Goal: Task Accomplishment & Management: Manage account settings

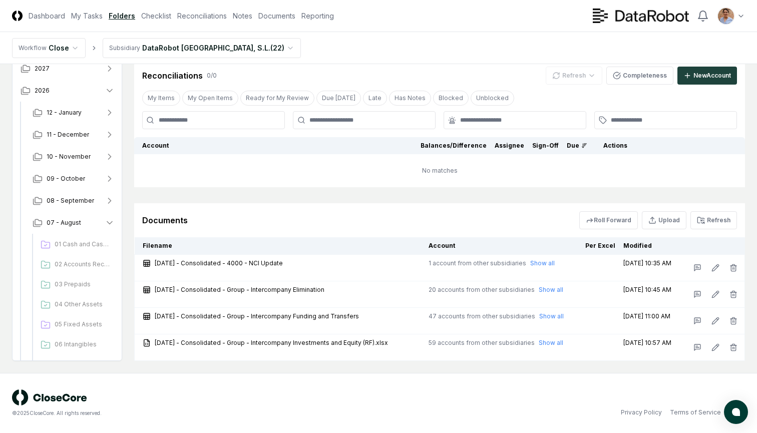
scroll to position [178, 0]
click at [161, 17] on link "Checklist" at bounding box center [156, 16] width 30 height 11
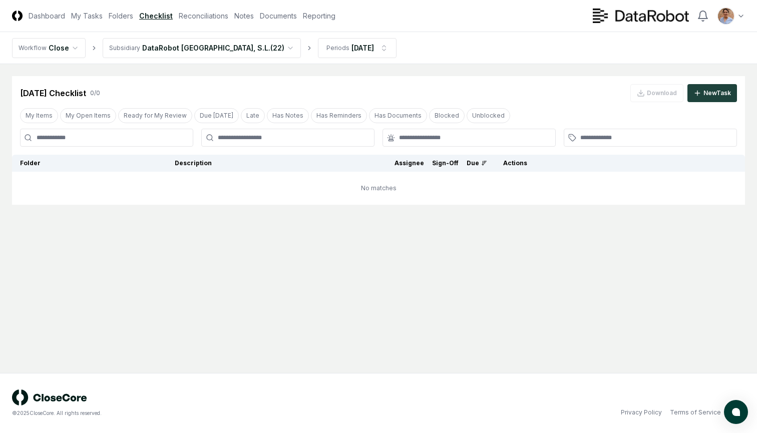
click at [236, 48] on html "CloseCore Dashboard My Tasks Folders Checklist Reconciliations Notes Documents …" at bounding box center [378, 216] width 757 height 433
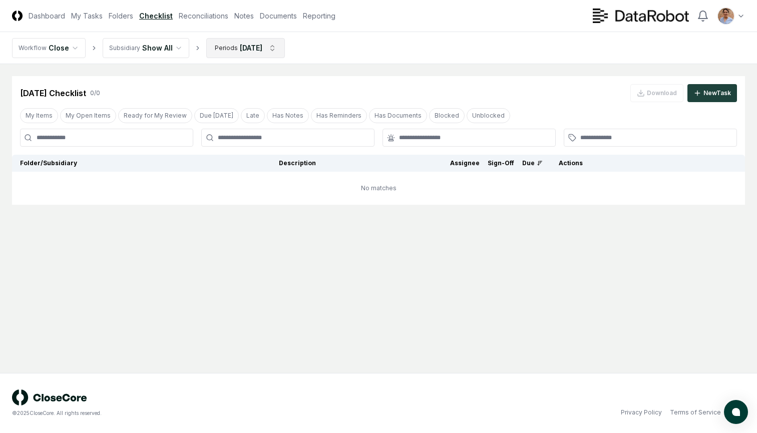
click at [278, 51] on html "CloseCore Dashboard My Tasks Folders Checklist Reconciliations Notes Documents …" at bounding box center [378, 216] width 757 height 433
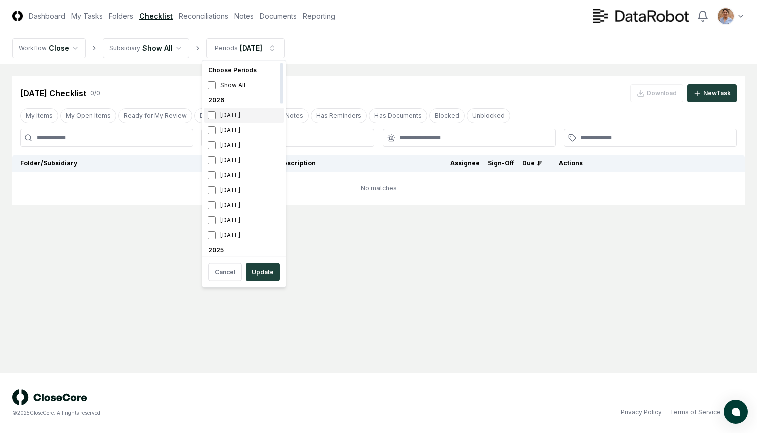
click at [243, 115] on div "[DATE]" at bounding box center [244, 115] width 80 height 15
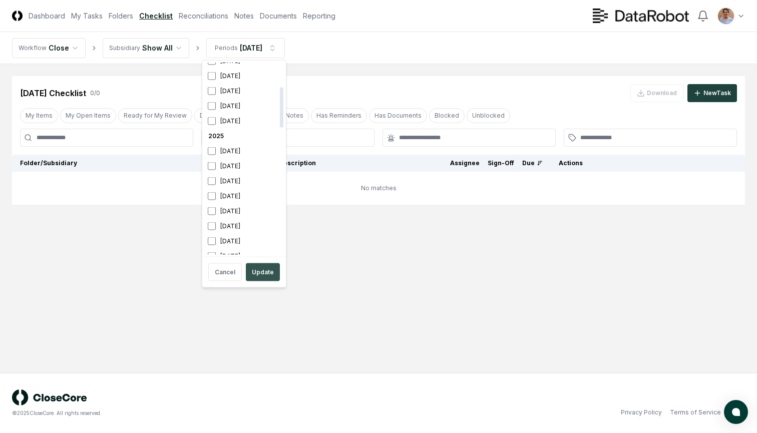
scroll to position [123, 0]
click at [256, 271] on button "Update" at bounding box center [263, 272] width 34 height 18
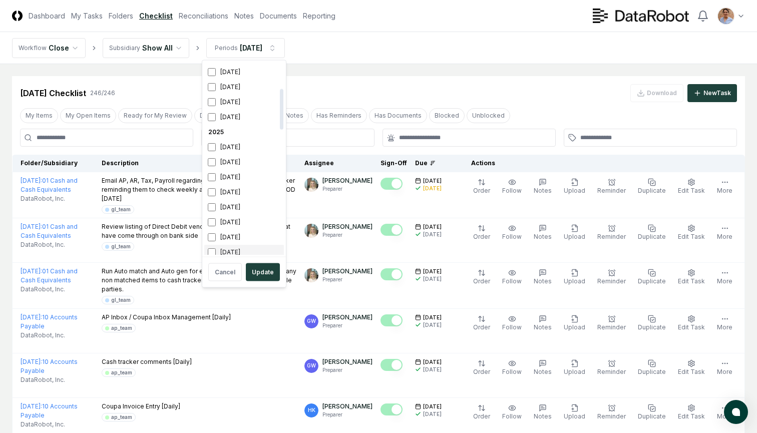
scroll to position [123, 0]
click at [258, 269] on button "Update" at bounding box center [263, 272] width 34 height 18
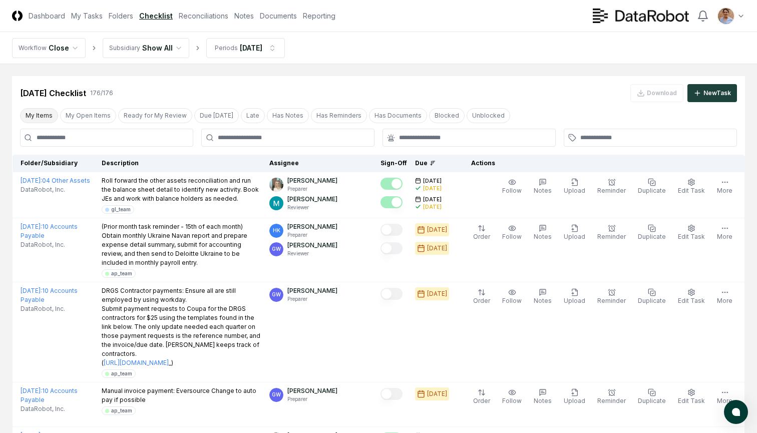
click at [37, 117] on button "My Items" at bounding box center [39, 115] width 38 height 15
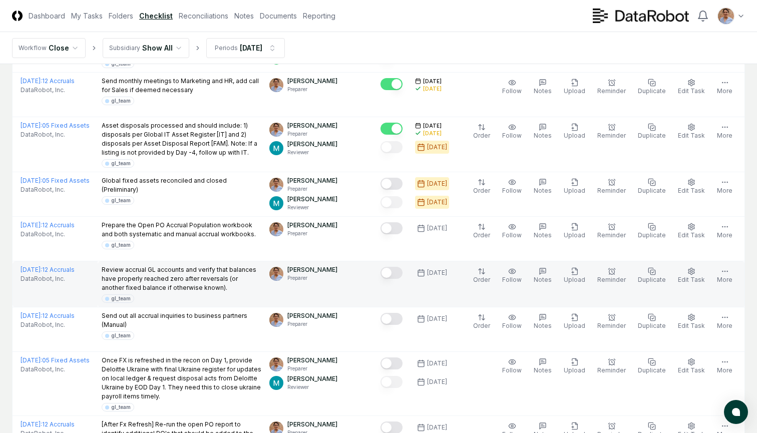
scroll to position [372, 0]
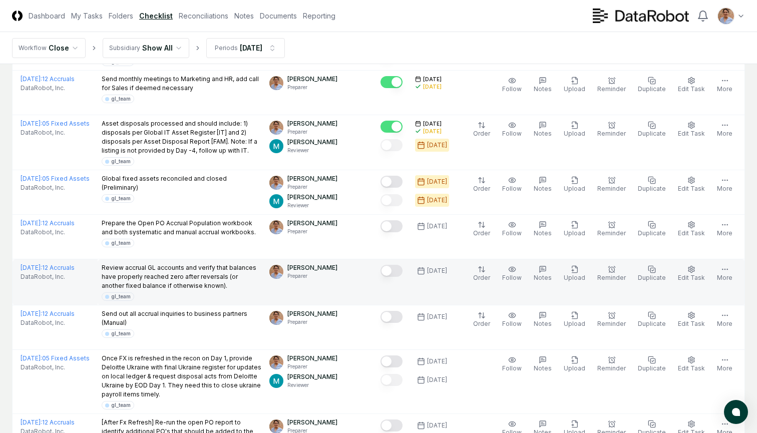
click at [399, 265] on button "Mark complete" at bounding box center [391, 271] width 22 height 12
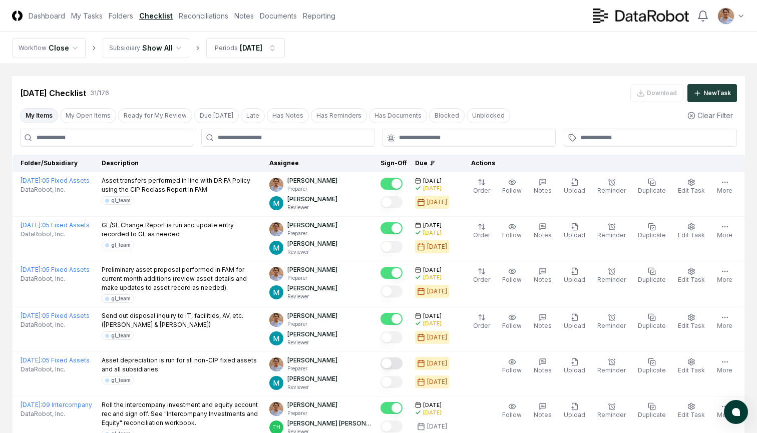
scroll to position [0, 0]
click at [434, 115] on button "Blocked" at bounding box center [447, 115] width 36 height 15
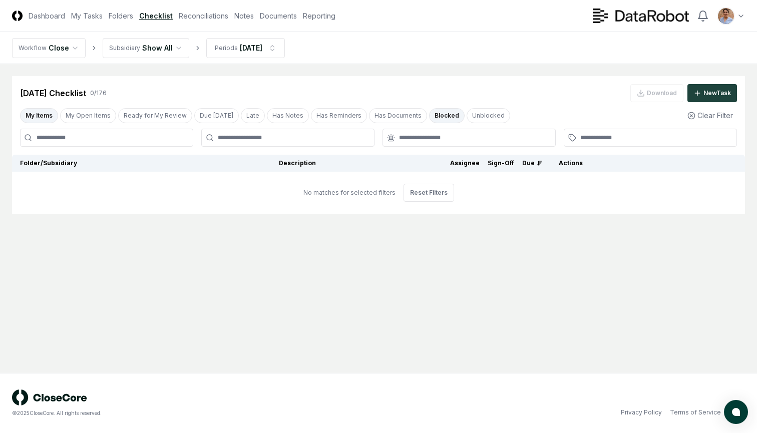
click at [434, 115] on button "Blocked" at bounding box center [447, 115] width 36 height 15
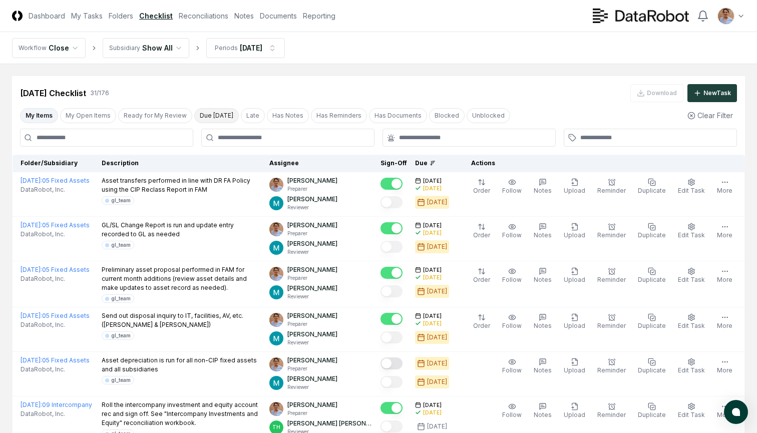
click at [212, 116] on button "Due [DATE]" at bounding box center [216, 115] width 45 height 15
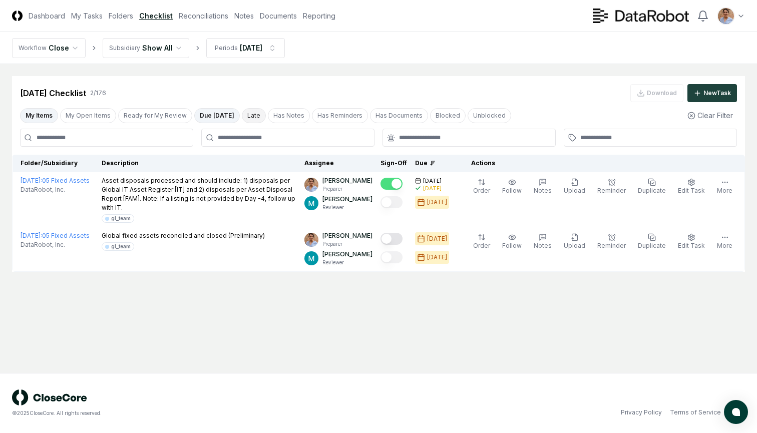
click at [244, 116] on button "Late" at bounding box center [254, 115] width 24 height 15
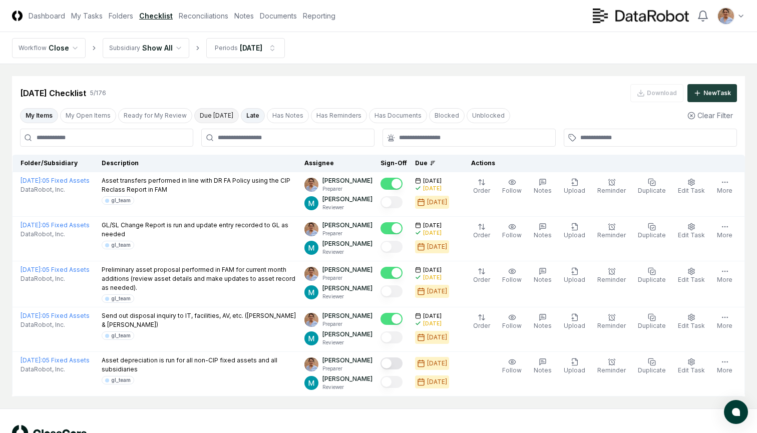
click at [217, 118] on button "Due [DATE]" at bounding box center [216, 115] width 45 height 15
